Goal: Task Accomplishment & Management: Manage account settings

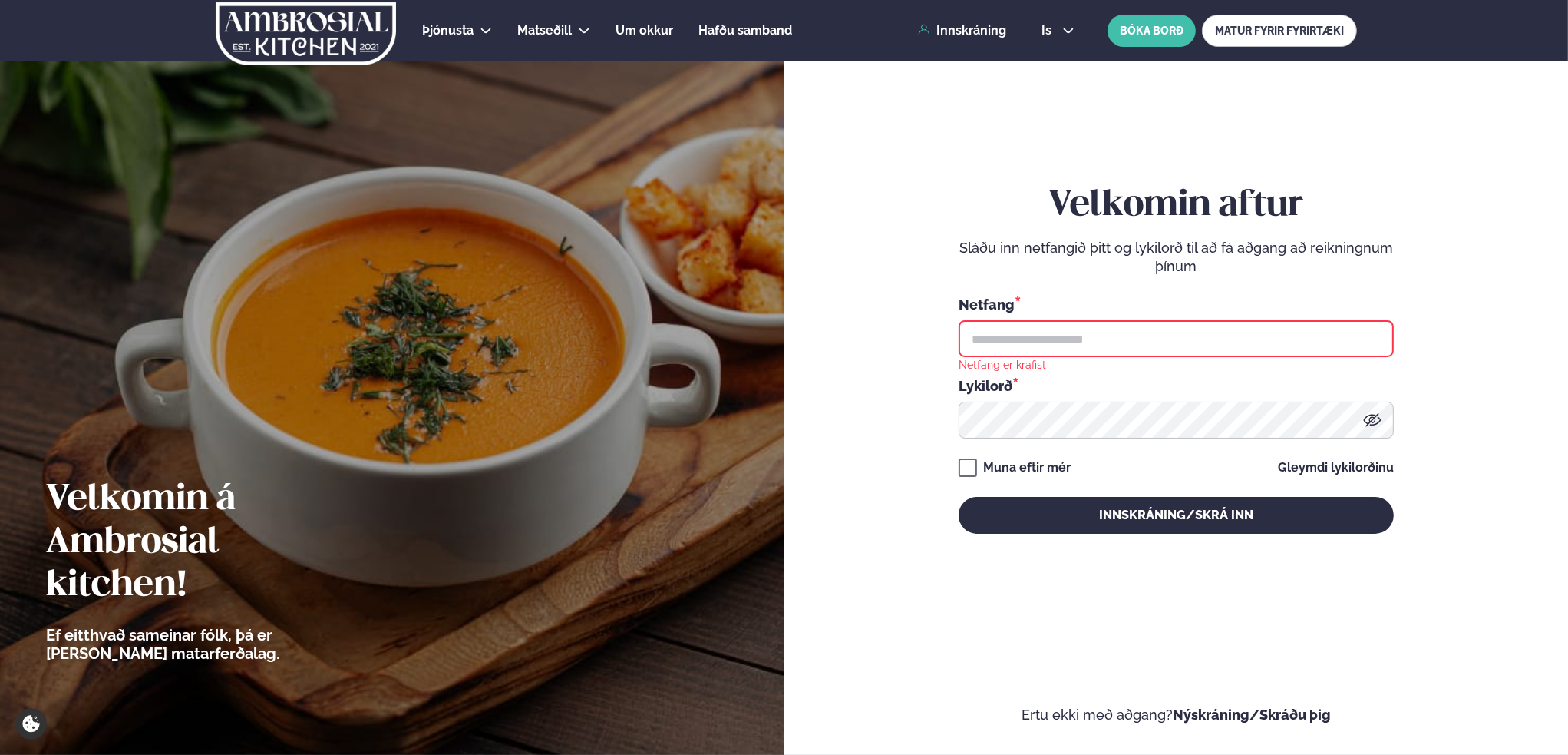
click at [1079, 337] on input "text" at bounding box center [1176, 339] width 435 height 37
type input "**********"
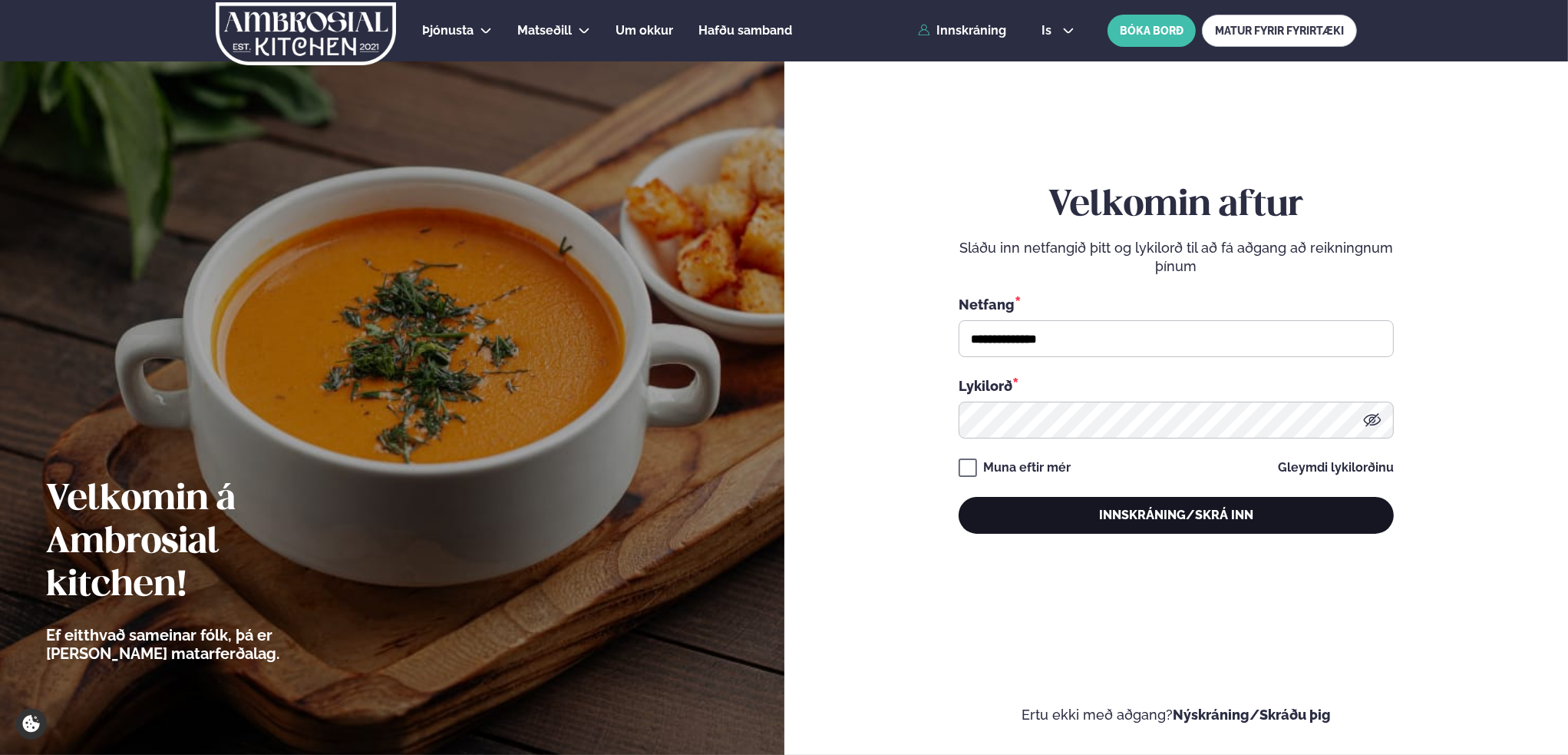
click at [1199, 516] on button "Innskráning/Skrá inn" at bounding box center [1176, 515] width 435 height 37
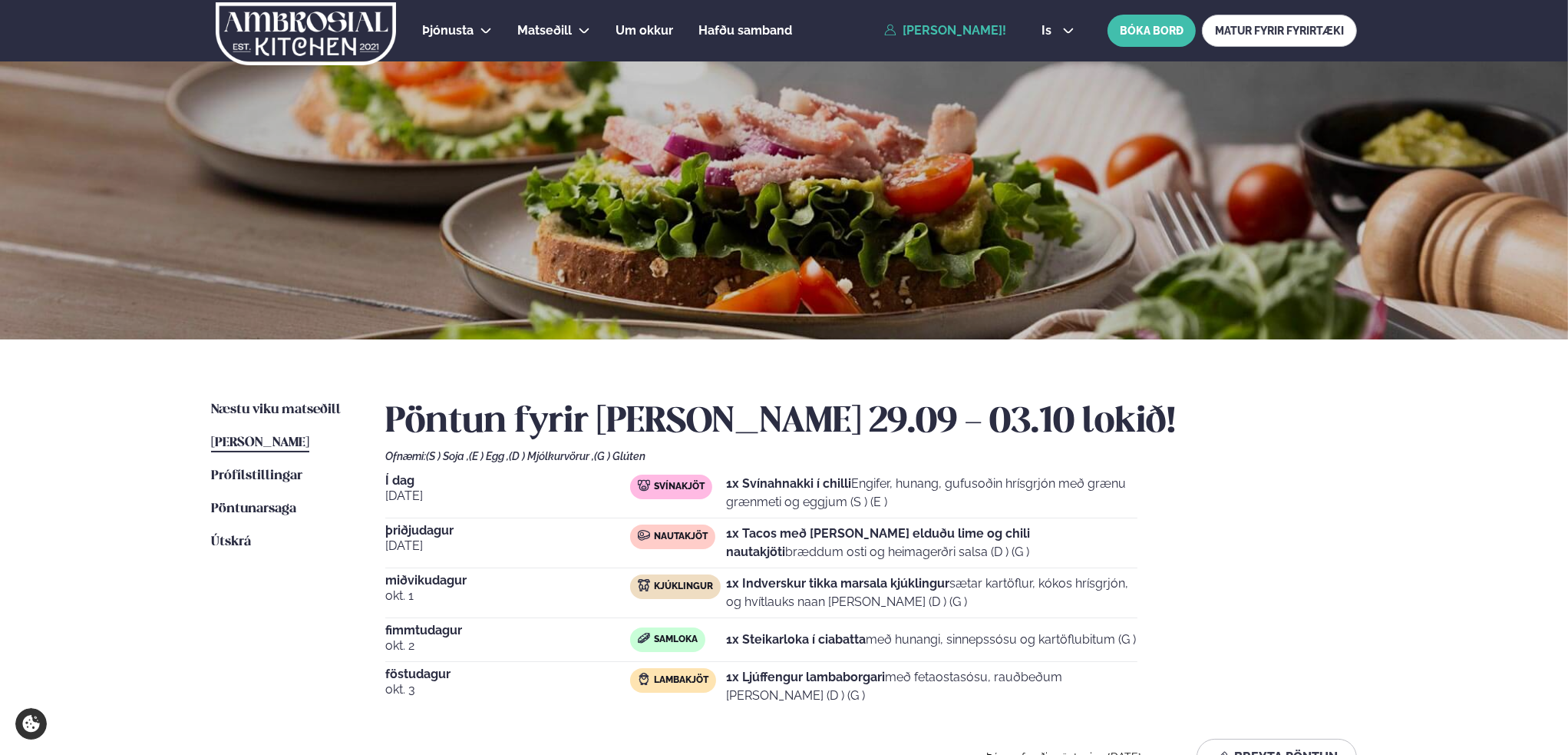
click at [793, 484] on strong "1x Svínahnakki í chilli" at bounding box center [789, 483] width 125 height 14
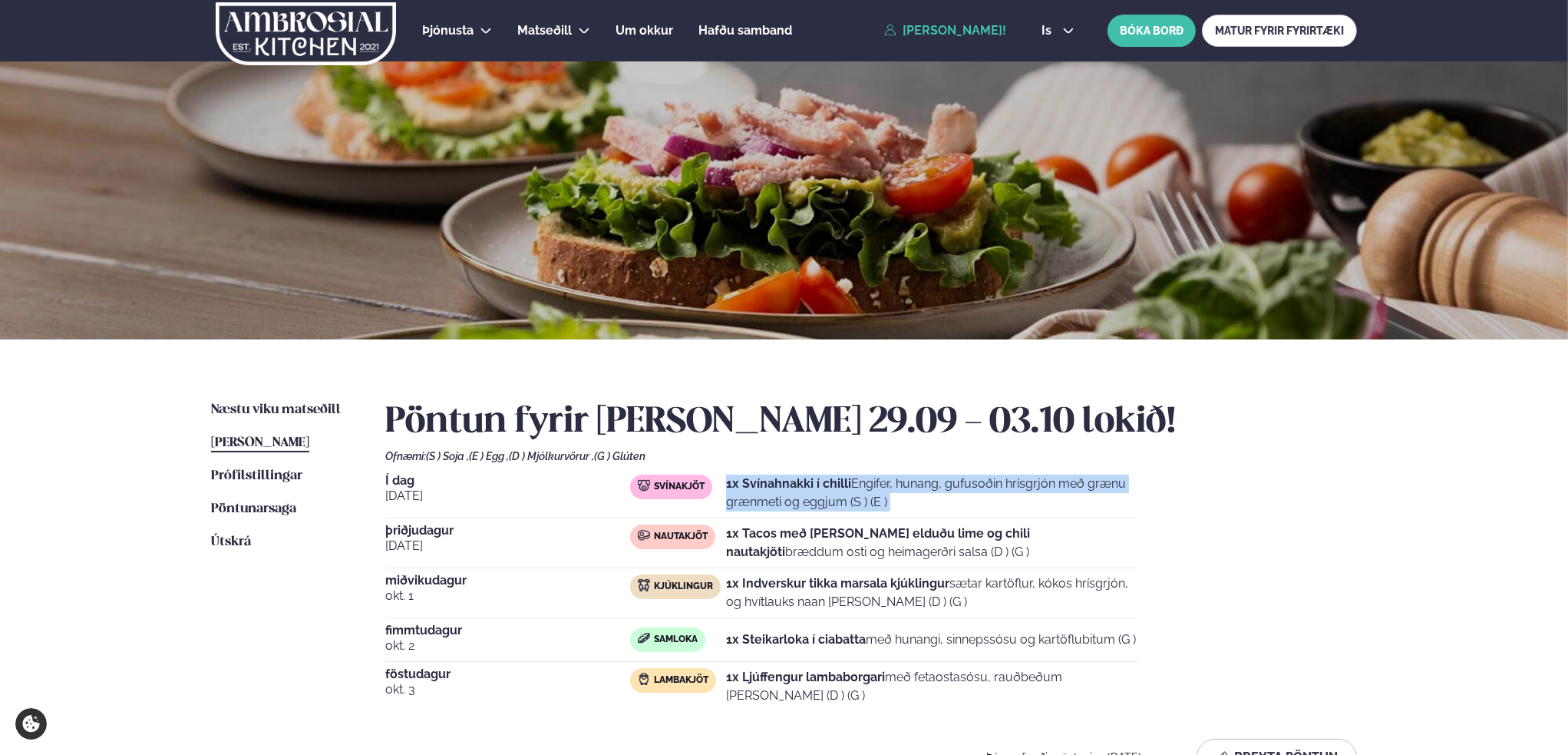
click at [793, 484] on strong "1x Svínahnakki í chilli" at bounding box center [789, 483] width 125 height 14
click at [847, 478] on strong "1x Svínahnakki í chilli" at bounding box center [789, 483] width 125 height 14
drag, startPoint x: 807, startPoint y: 485, endPoint x: 1090, endPoint y: 487, distance: 283.0
click at [1090, 487] on p "1x Svínahnakki í chilli Engifer, hunang, gufusoðin hrísgrjón með grænu grænmeti…" at bounding box center [932, 493] width 411 height 37
click at [964, 490] on p "1x Svínahnakki í chilli Engifer, hunang, gufusoðin hrísgrjón með grænu grænmeti…" at bounding box center [932, 493] width 411 height 37
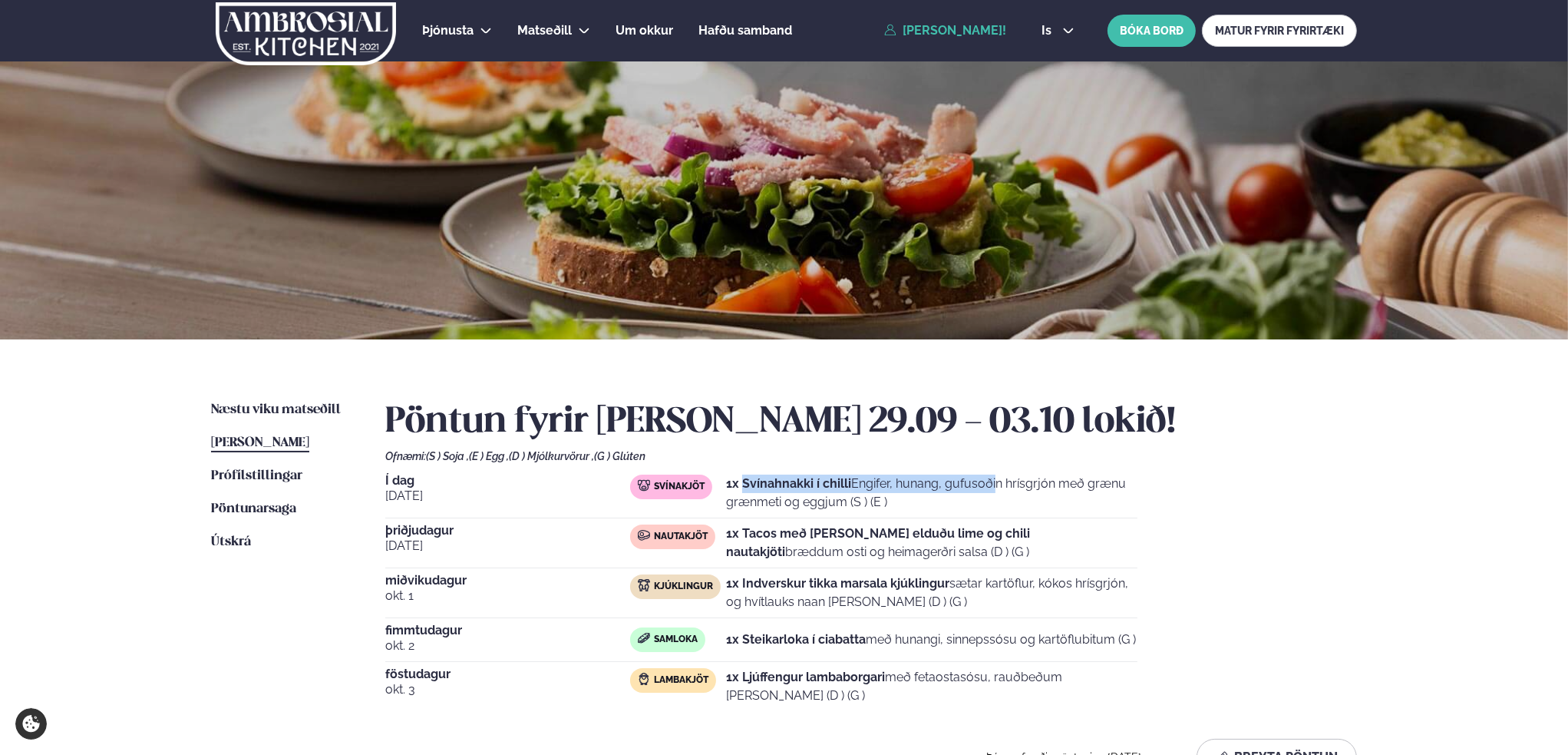
drag, startPoint x: 811, startPoint y: 481, endPoint x: 970, endPoint y: 481, distance: 159.0
click at [929, 481] on p "1x Svínahnakki í chilli Engifer, hunang, gufusoðin hrísgrjón með grænu grænmeti…" at bounding box center [932, 493] width 411 height 37
click at [1057, 481] on p "1x Svínahnakki í chilli Engifer, hunang, gufusoðin hrísgrjón með grænu grænmeti…" at bounding box center [932, 493] width 411 height 37
